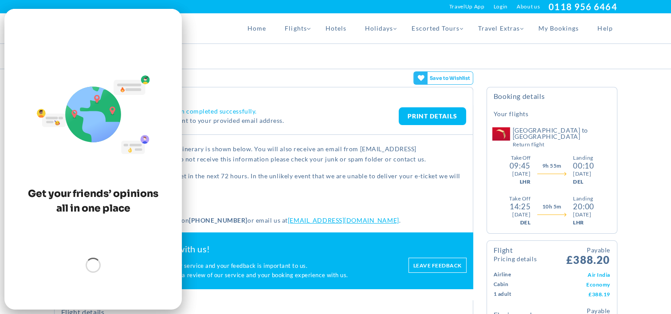
click at [358, 60] on div "Booking Summary" at bounding box center [335, 56] width 576 height 25
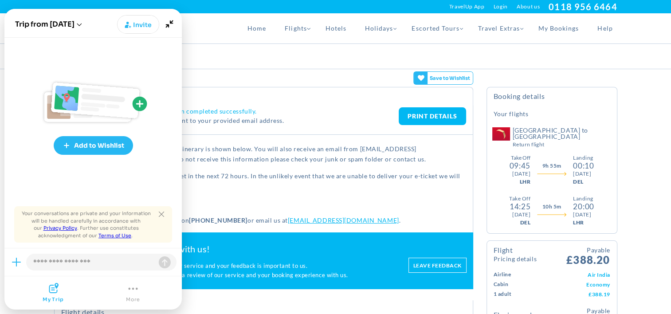
click at [358, 60] on div "Booking Summary" at bounding box center [335, 56] width 576 height 25
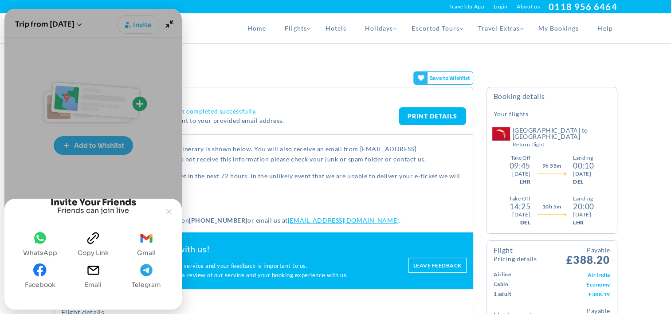
click at [211, 51] on div "Booking Summary" at bounding box center [335, 56] width 576 height 25
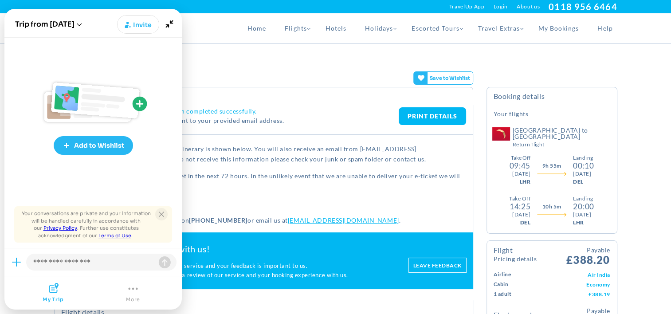
click at [162, 214] on icon "Close tooltip" at bounding box center [161, 213] width 5 height 5
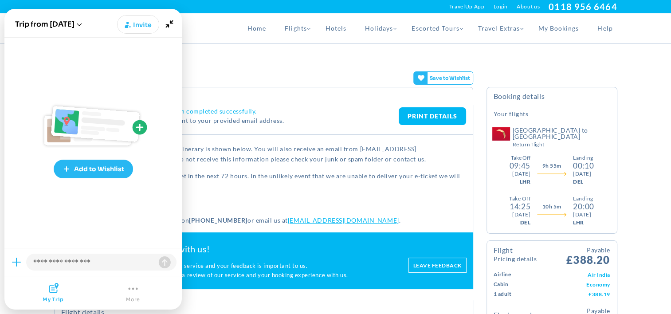
click at [230, 62] on div "Booking Summary" at bounding box center [335, 56] width 576 height 25
click at [83, 27] on div "Trip from [DATE] +New trip" at bounding box center [48, 24] width 70 height 11
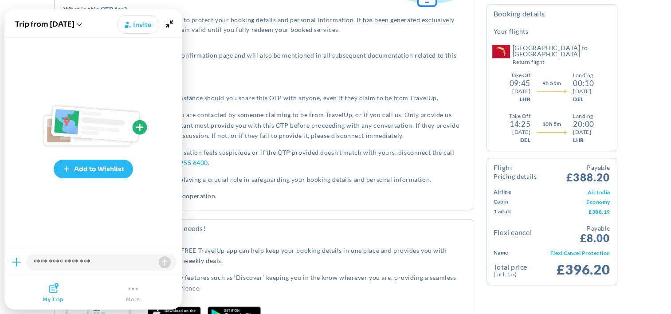
scroll to position [1001, 0]
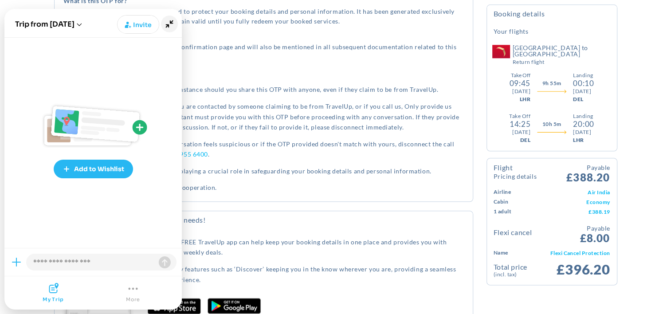
click at [172, 21] on icon "Minimize" at bounding box center [170, 24] width 8 height 8
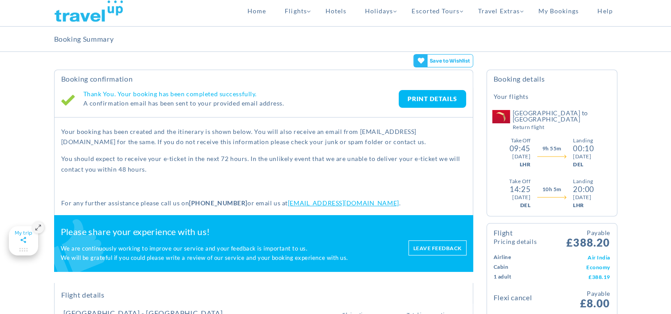
scroll to position [0, 0]
